Goal: Task Accomplishment & Management: Manage account settings

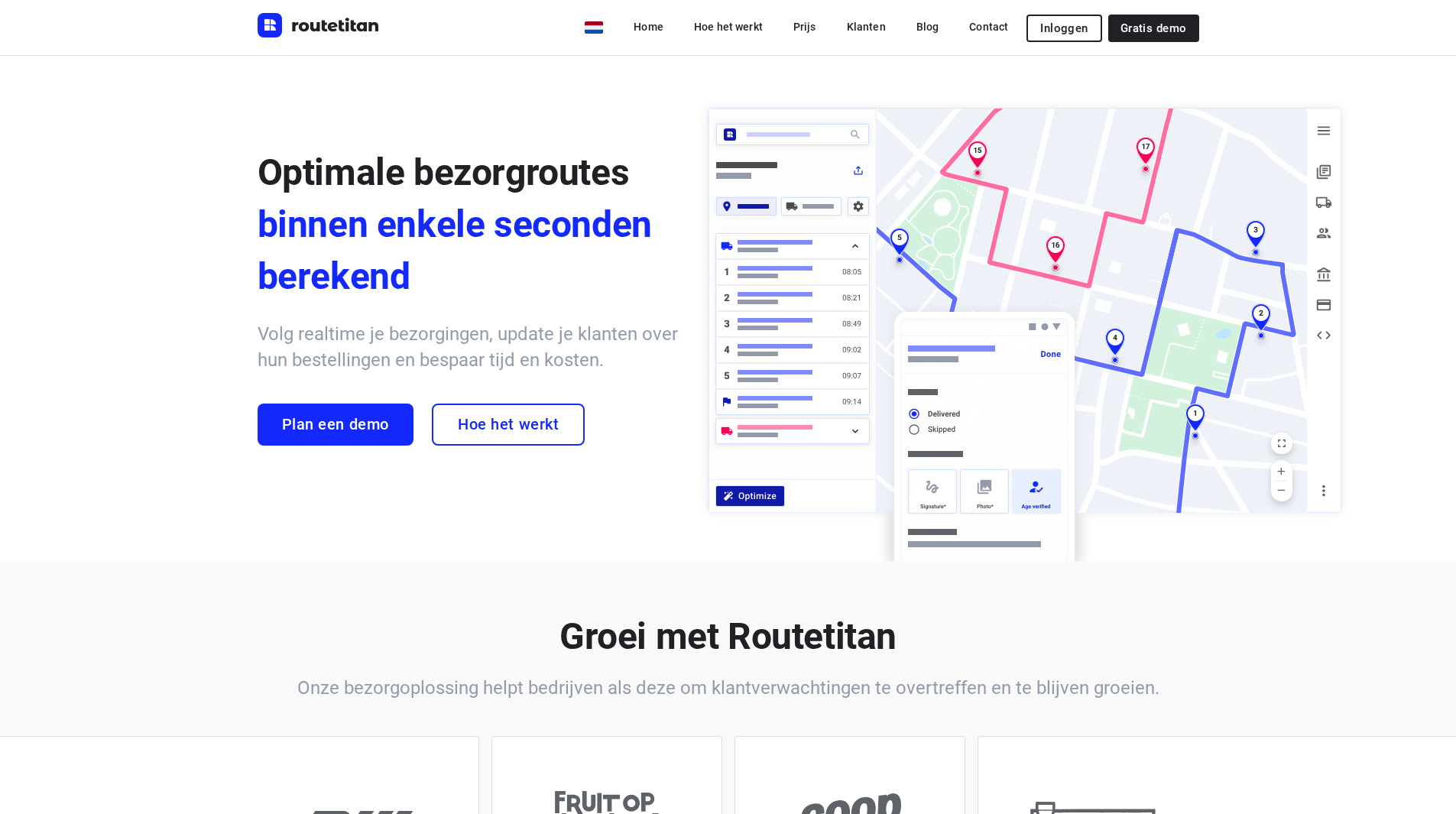
click at [1080, 30] on span "Inloggen" at bounding box center [1063, 29] width 48 height 12
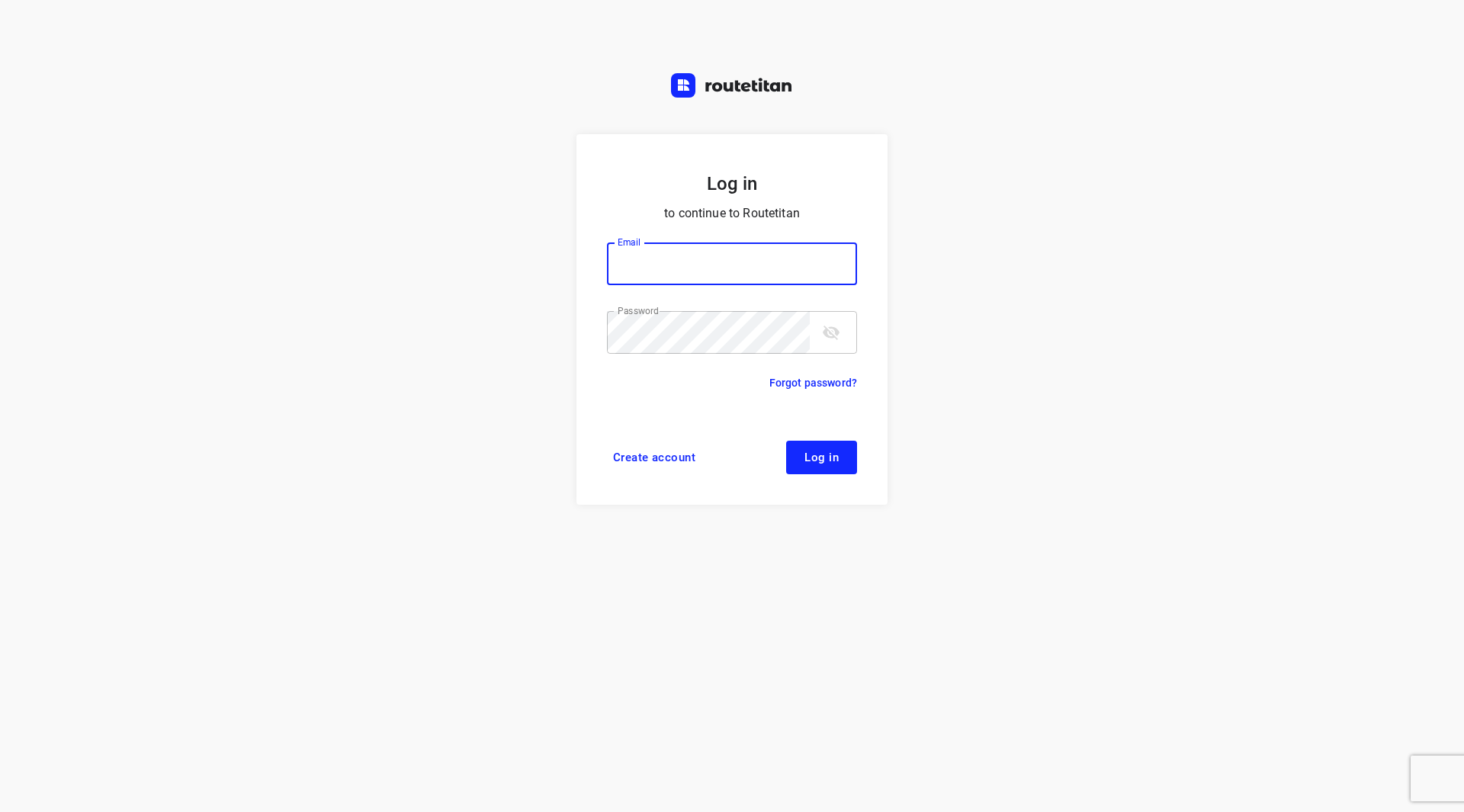
type input "remco@fruitopjewerk.nl"
click at [816, 331] on div "Password" at bounding box center [732, 332] width 250 height 42
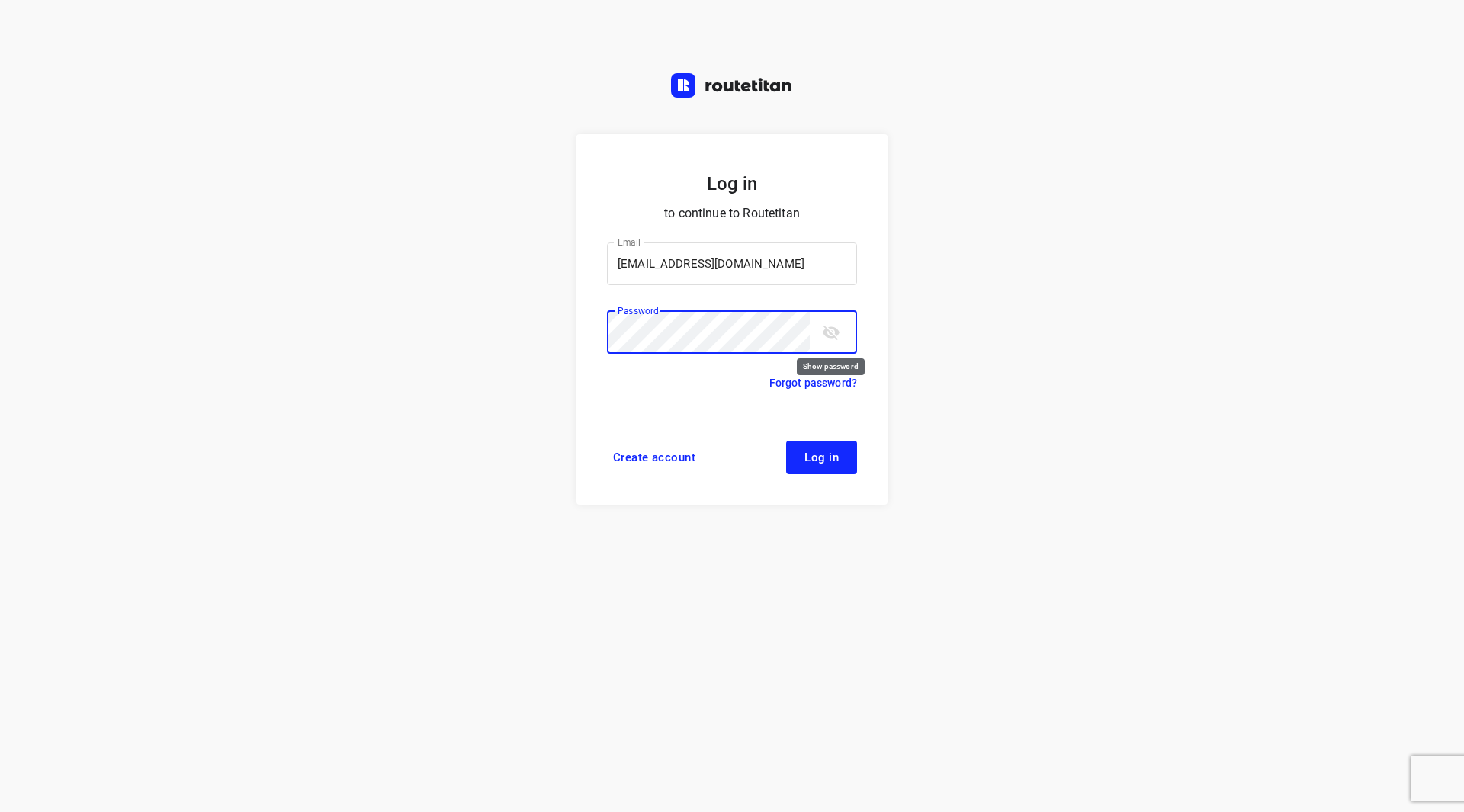
click at [822, 333] on icon "toggle password visibility" at bounding box center [831, 332] width 18 height 18
click at [821, 334] on button "toggle password visibility" at bounding box center [831, 332] width 30 height 30
click at [825, 336] on icon "toggle password visibility" at bounding box center [831, 332] width 16 height 15
click at [825, 458] on span "Log in" at bounding box center [822, 457] width 35 height 12
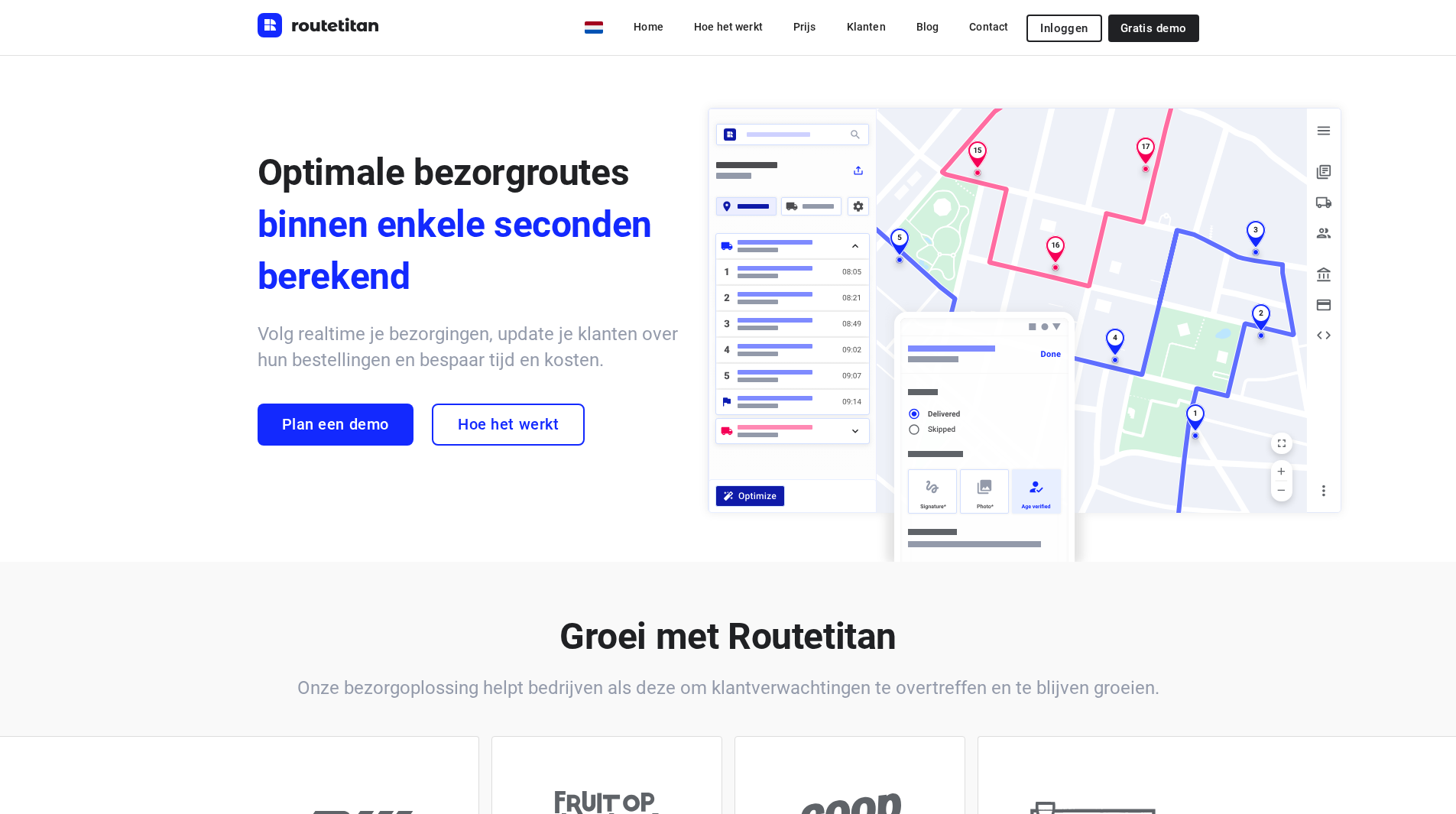
click at [1072, 18] on button "Inloggen" at bounding box center [1064, 29] width 75 height 28
click at [1059, 23] on span "Inloggen" at bounding box center [1063, 29] width 48 height 12
